Goal: Navigation & Orientation: Understand site structure

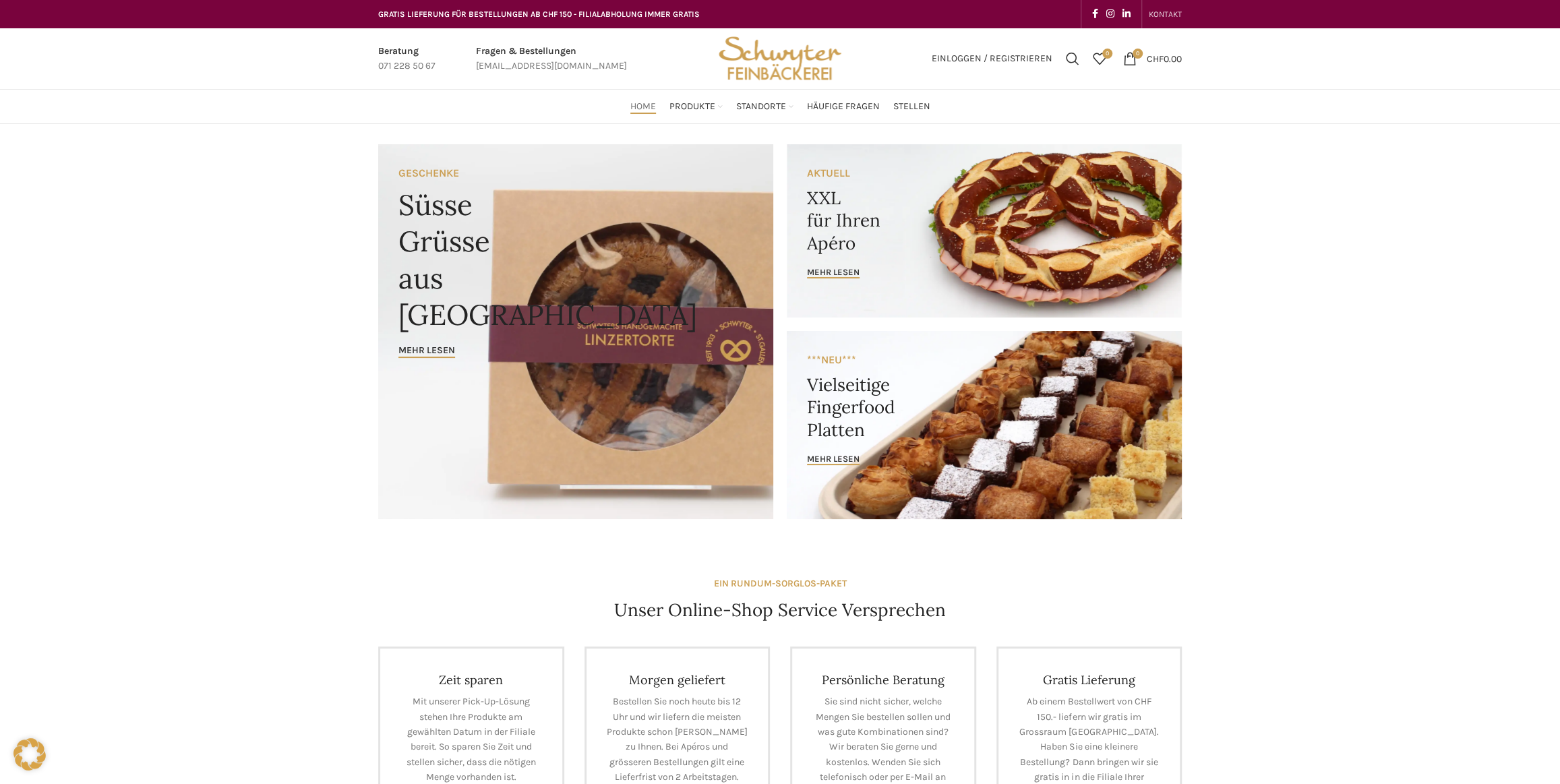
click at [1171, 11] on span "KONTAKT" at bounding box center [1165, 14] width 33 height 9
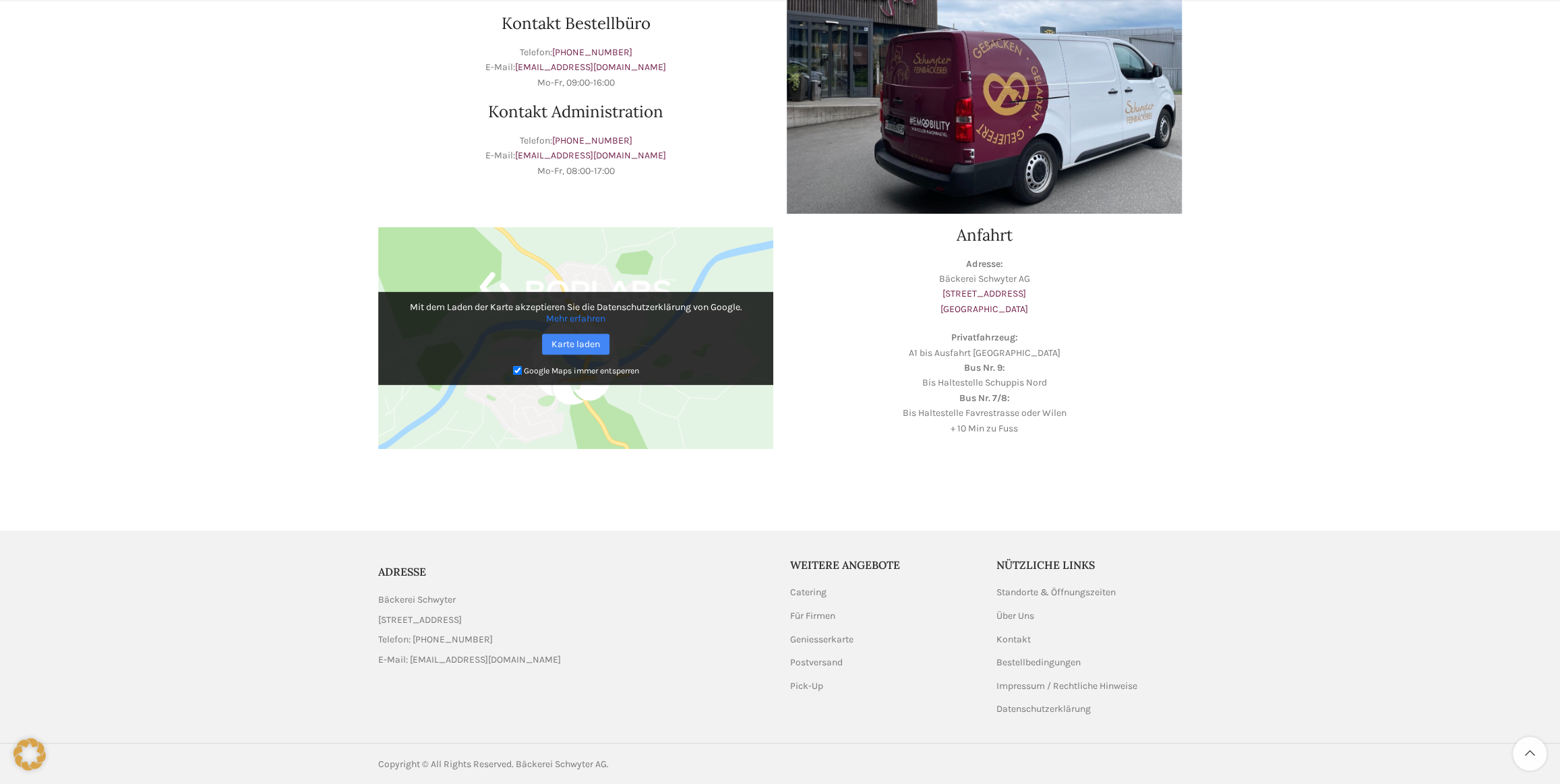
scroll to position [219, 0]
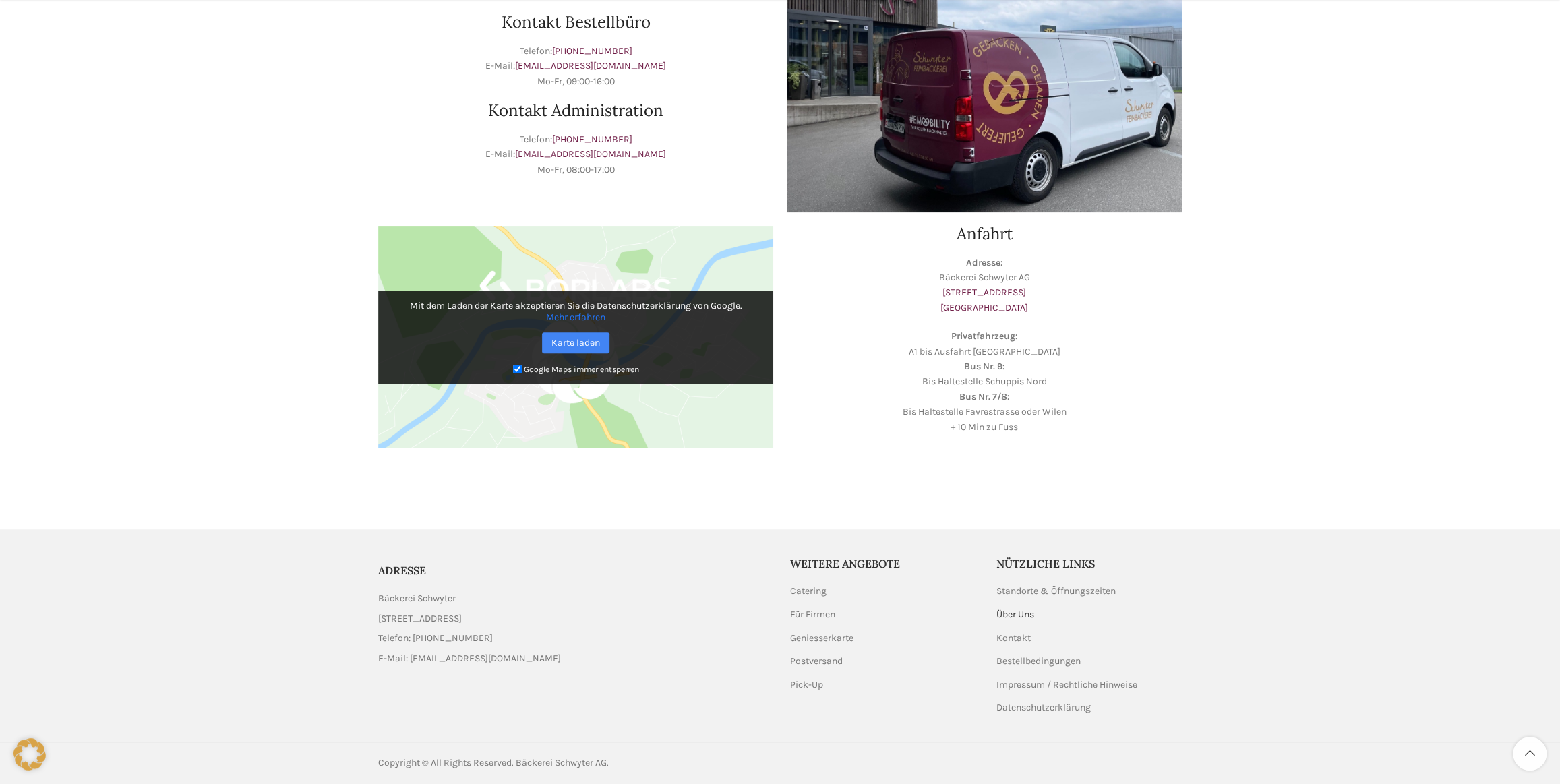
click at [1013, 612] on link "Über Uns" at bounding box center [1016, 615] width 39 height 14
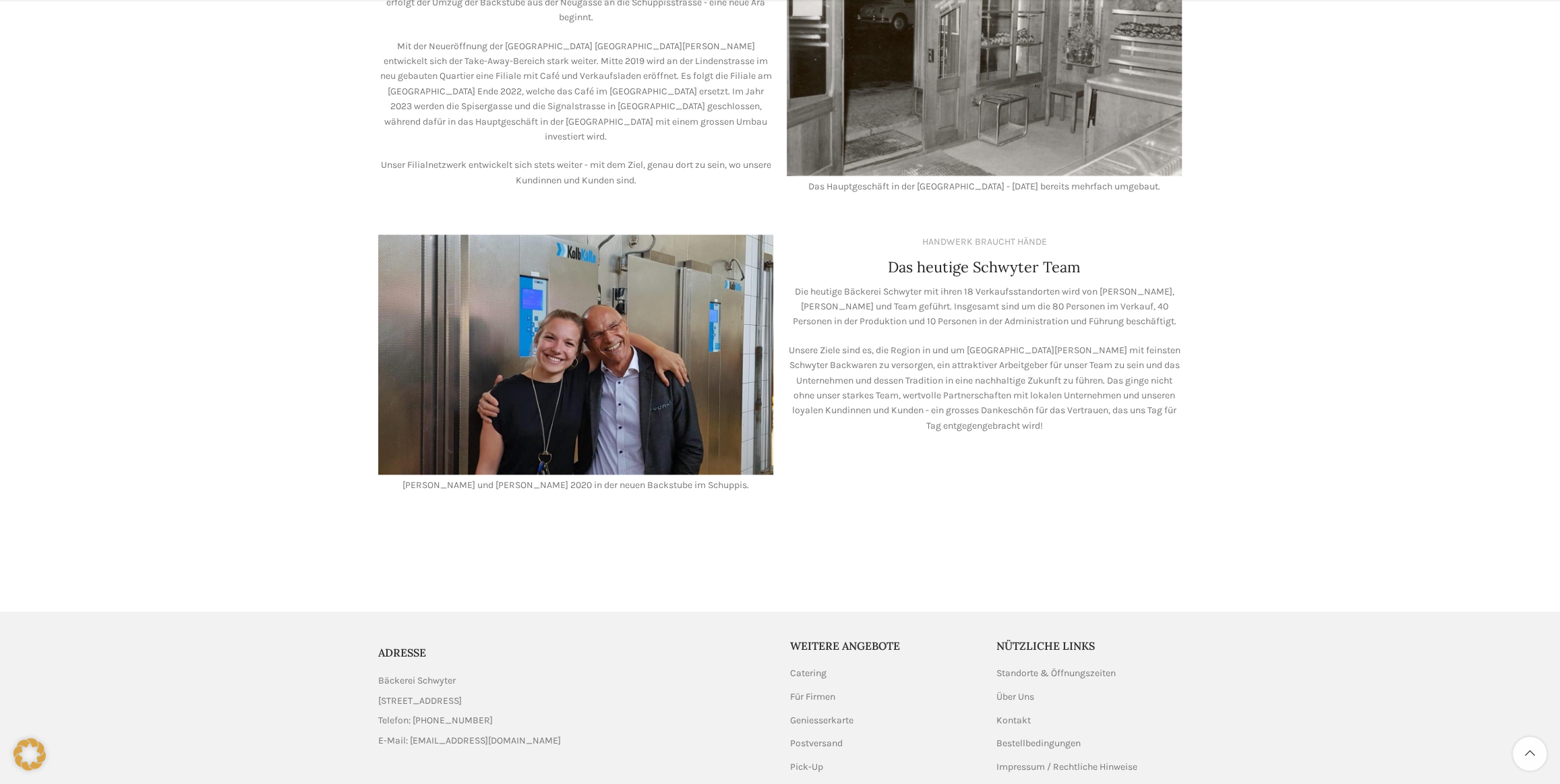
scroll to position [1029, 0]
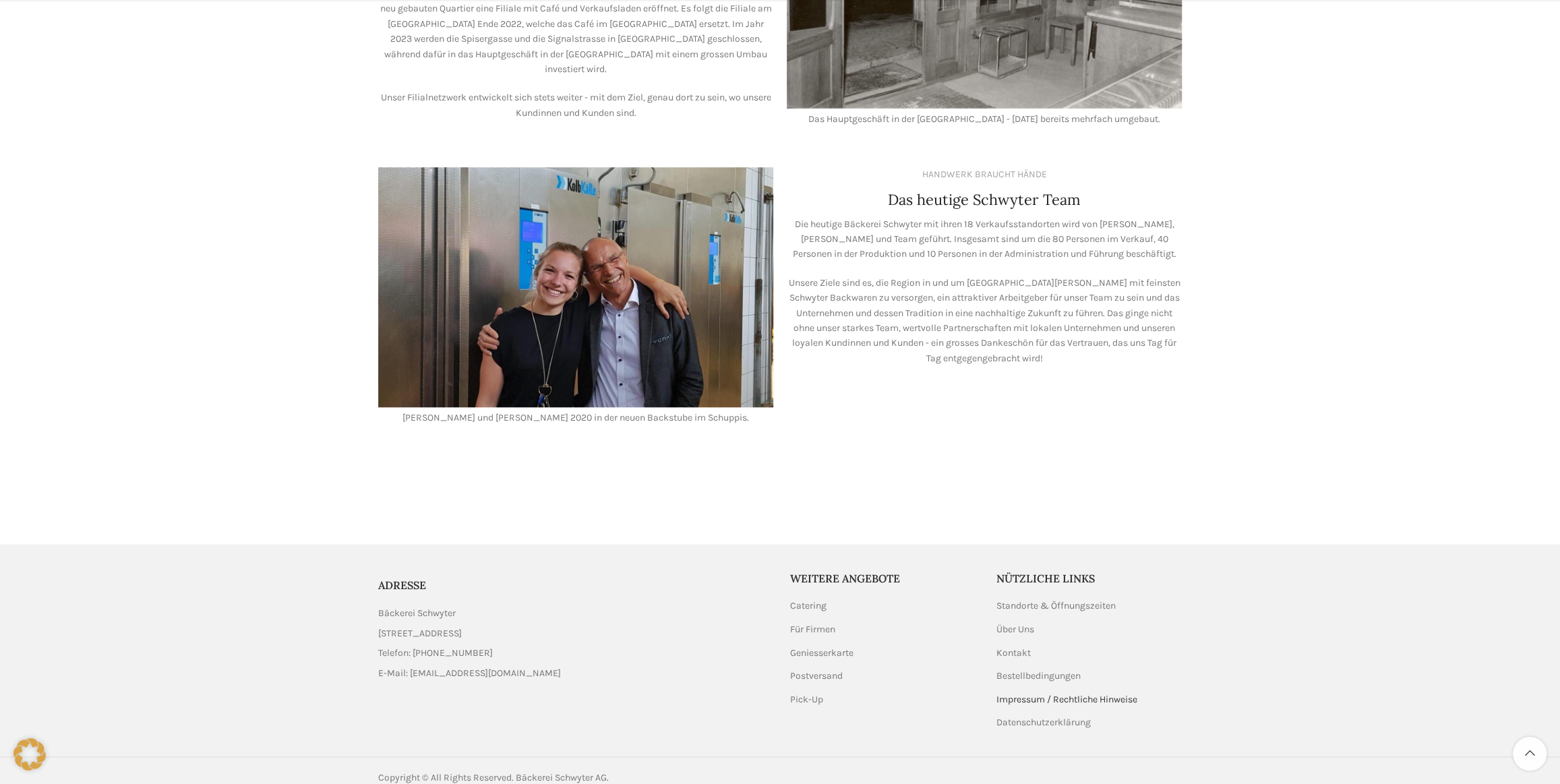
click at [1035, 693] on link "Impressum / Rechtliche Hinweise" at bounding box center [1067, 699] width 143 height 14
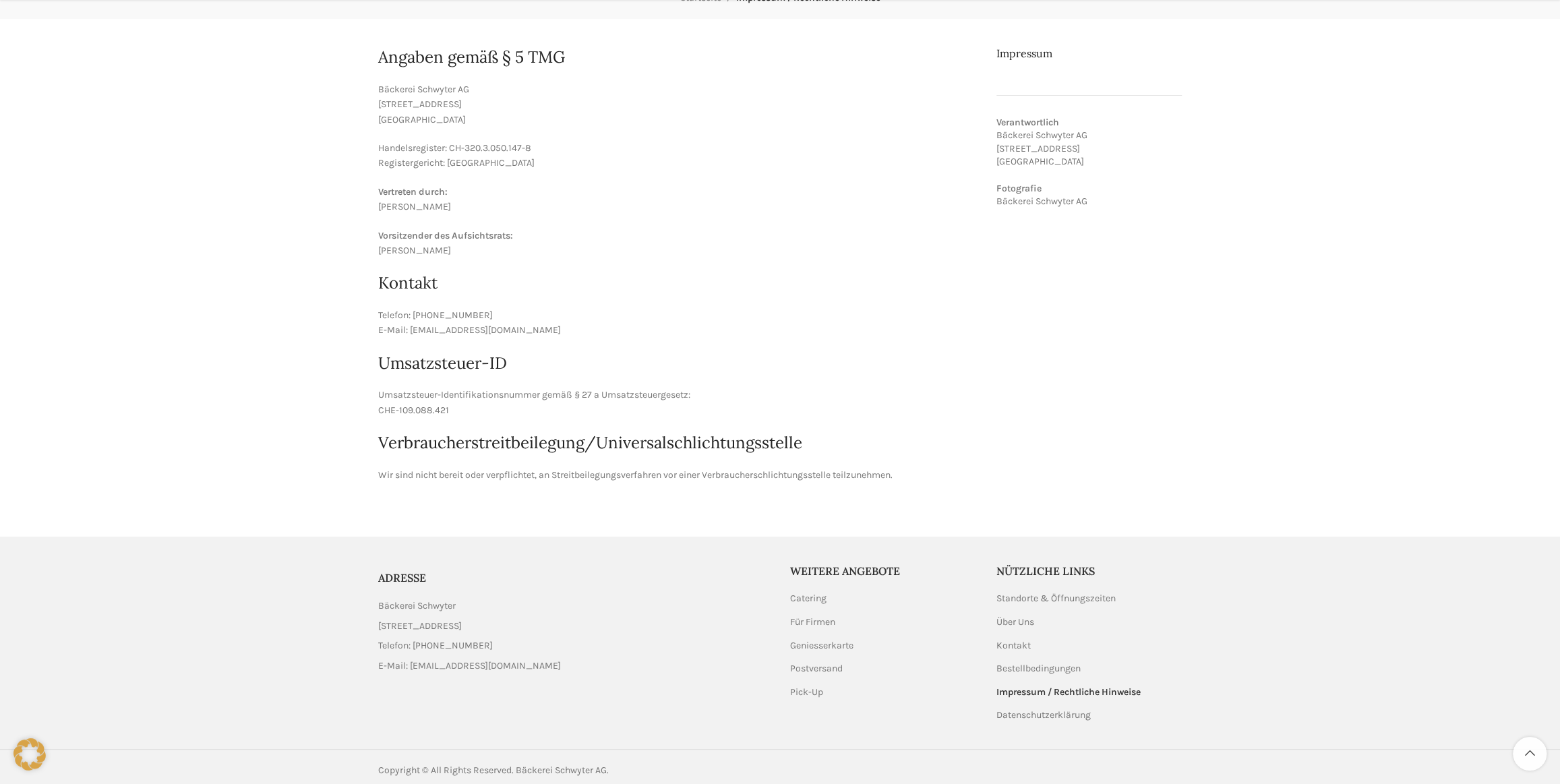
scroll to position [196, 0]
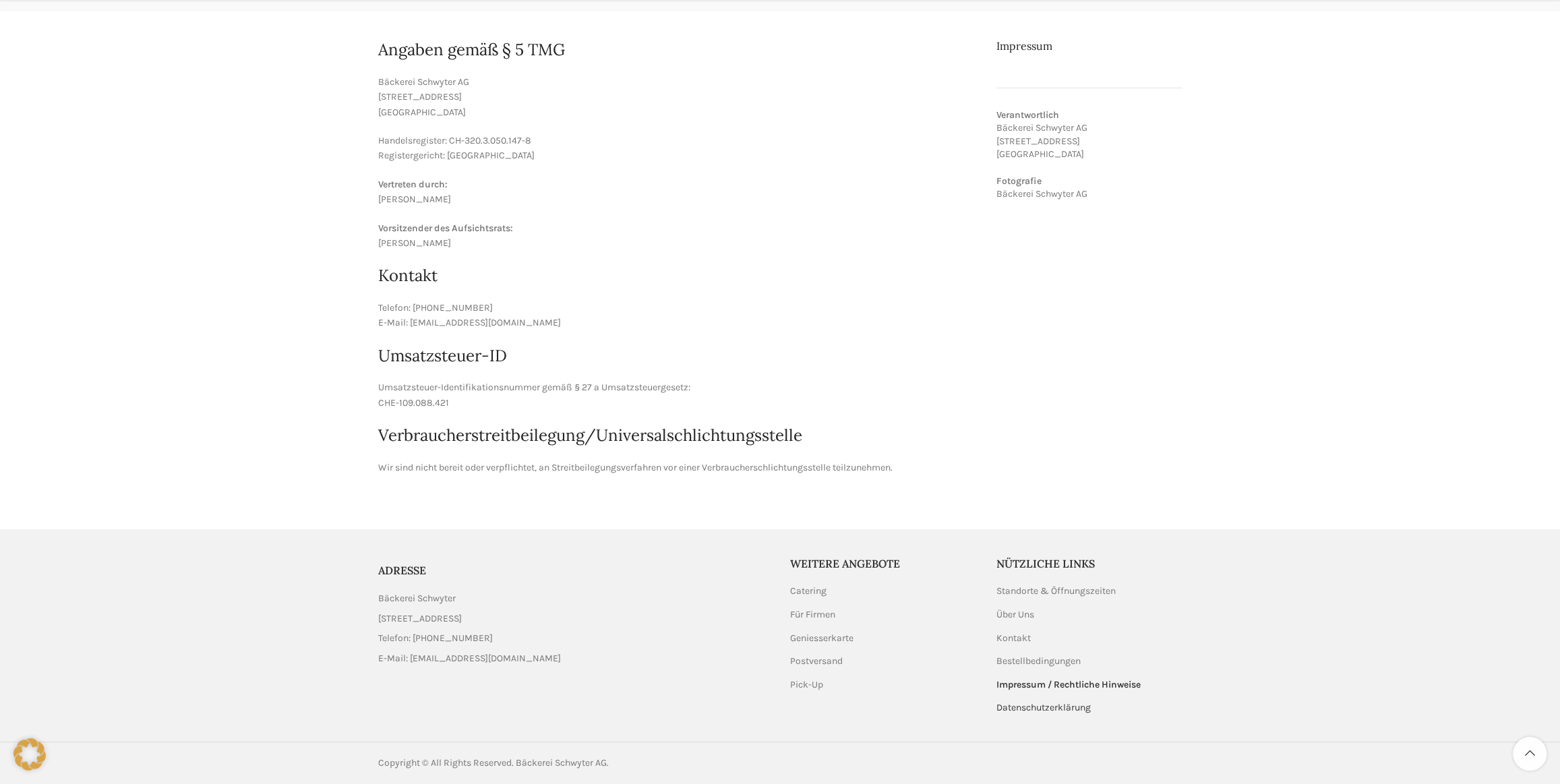
click at [1045, 711] on link "Datenschutzerklärung" at bounding box center [1044, 708] width 96 height 14
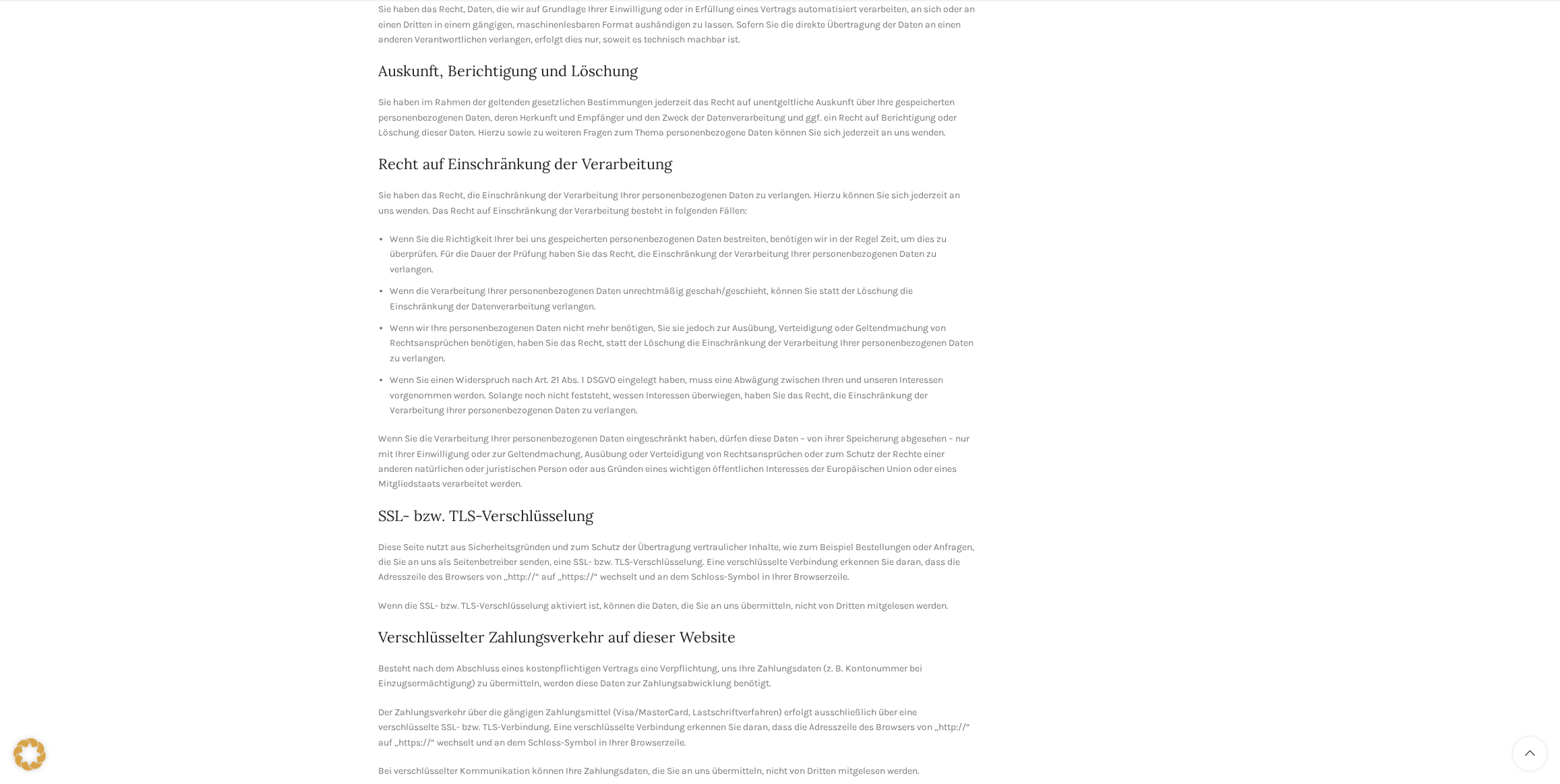
scroll to position [3431, 0]
